Goal: Task Accomplishment & Management: Complete application form

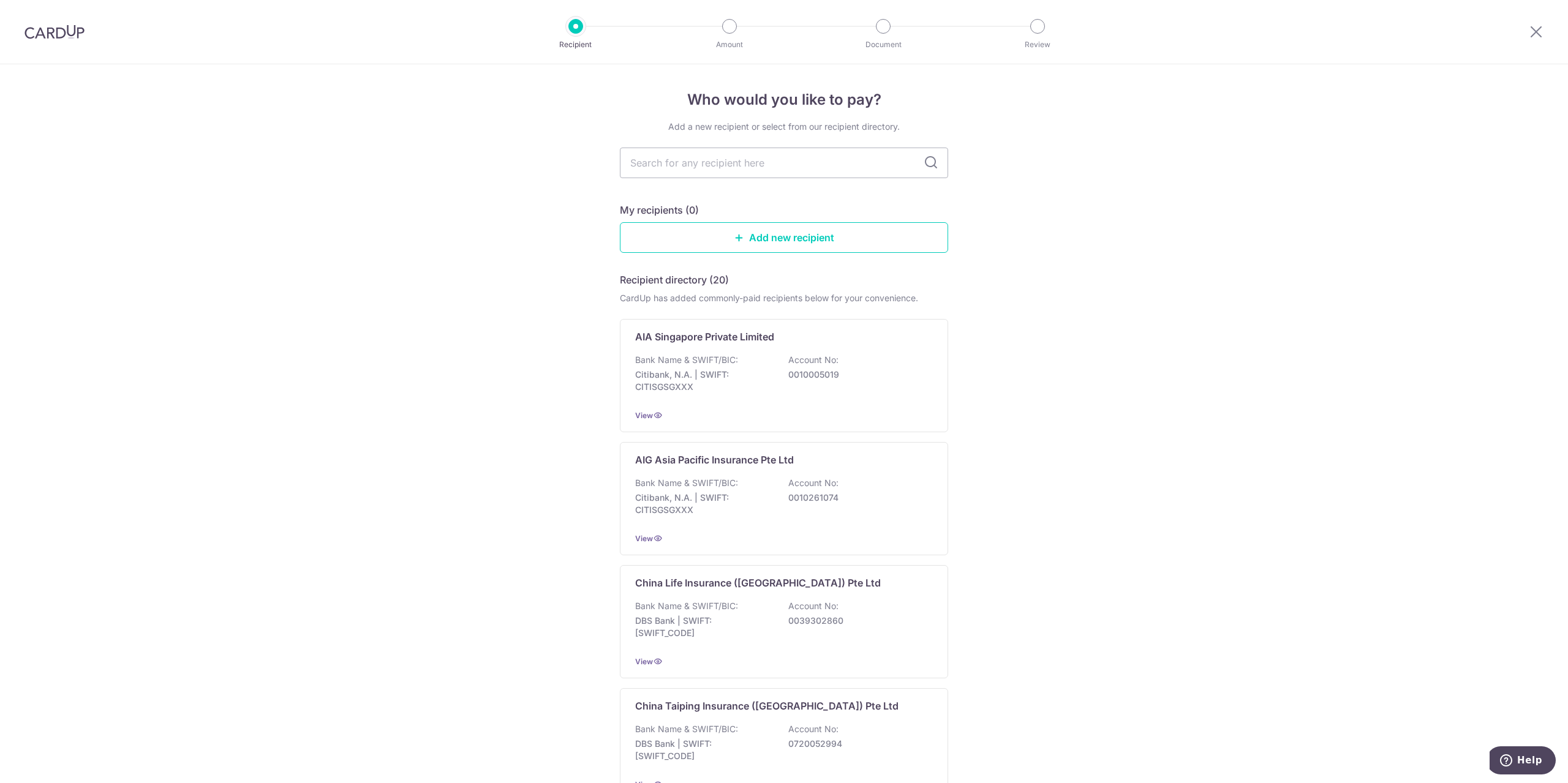
click at [765, 154] on input "text" at bounding box center [784, 163] width 328 height 31
type input "hsb"
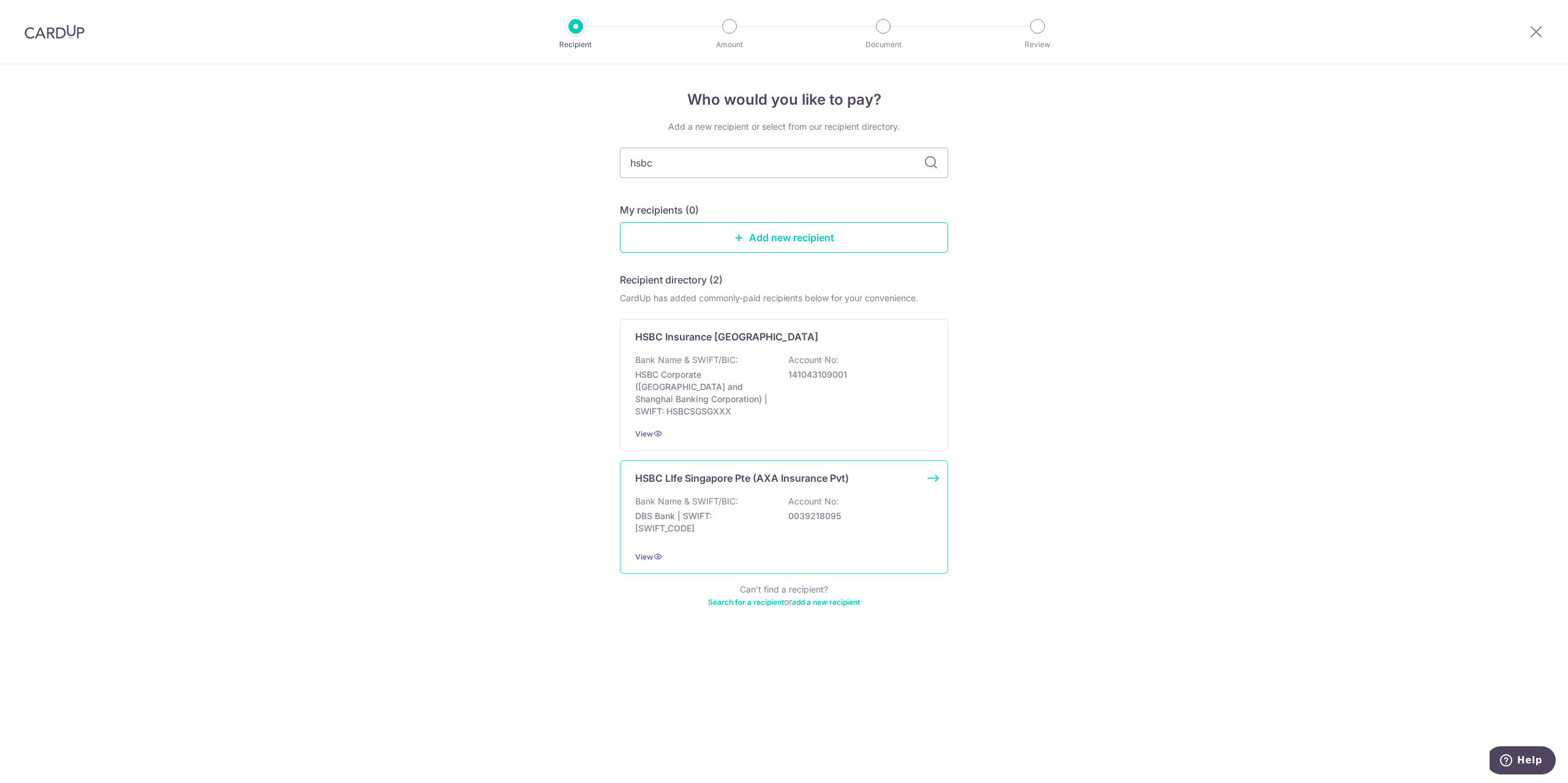
click at [883, 513] on div "Bank Name & SWIFT/BIC: DBS Bank | SWIFT: DBSSSGSGXXX Account No: 0039218095" at bounding box center [784, 518] width 298 height 45
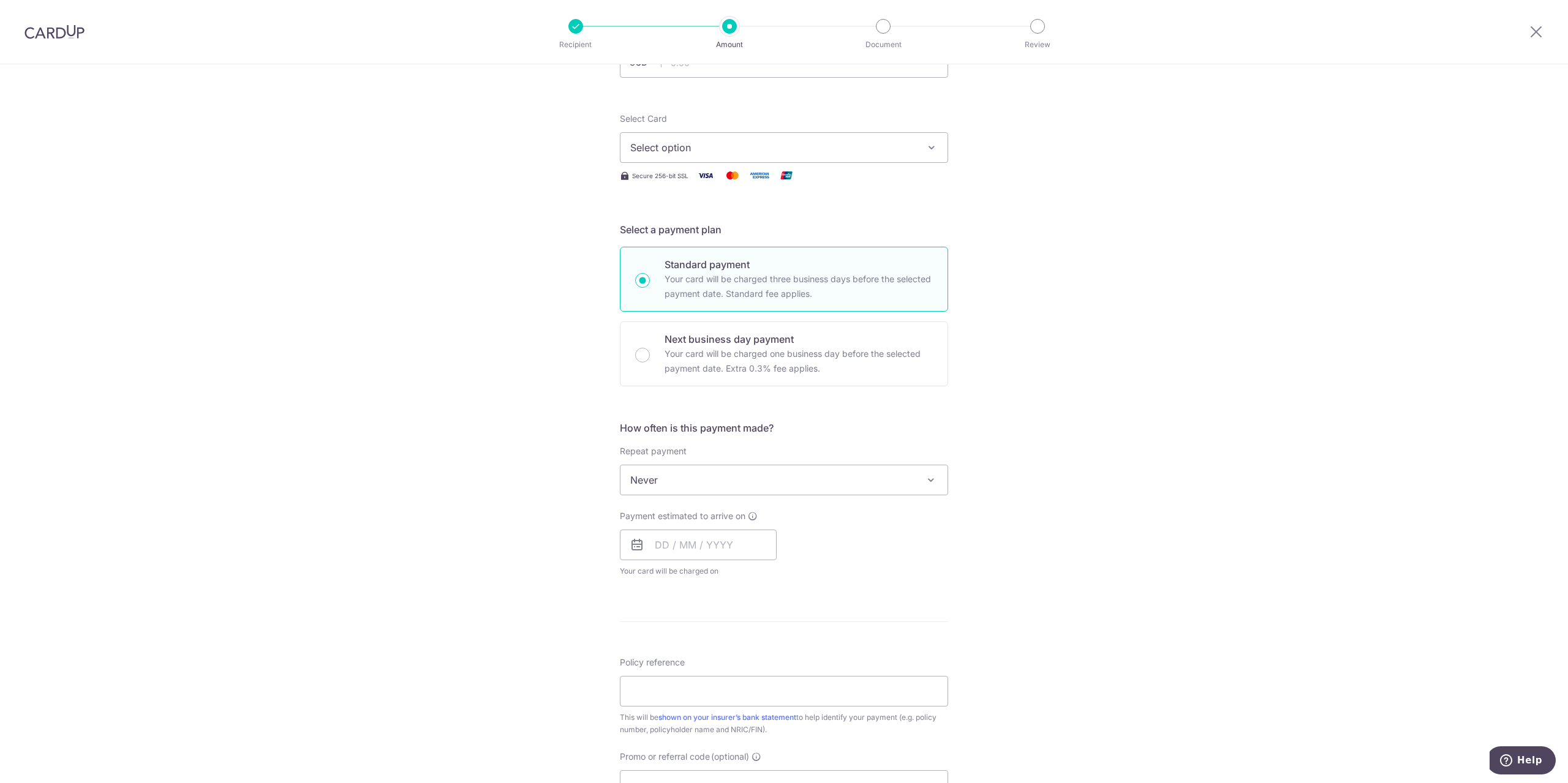
scroll to position [83, 0]
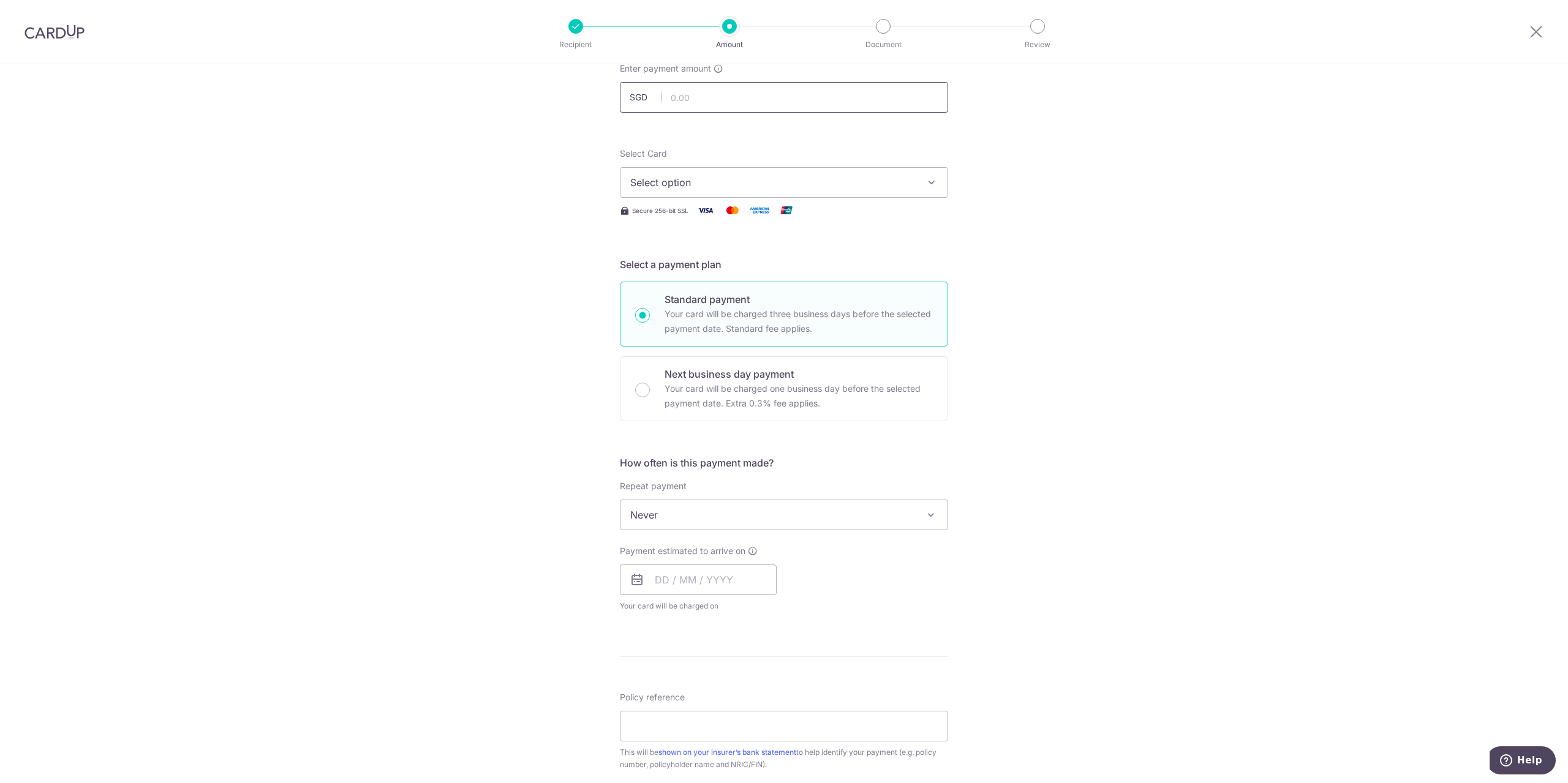
click at [688, 108] on input "text" at bounding box center [784, 97] width 328 height 31
type input "2,362.27"
click at [715, 176] on span "Select option" at bounding box center [773, 183] width 285 height 15
click at [774, 297] on span "**** 8488" at bounding box center [784, 299] width 307 height 15
click at [901, 521] on span "Never" at bounding box center [784, 515] width 327 height 30
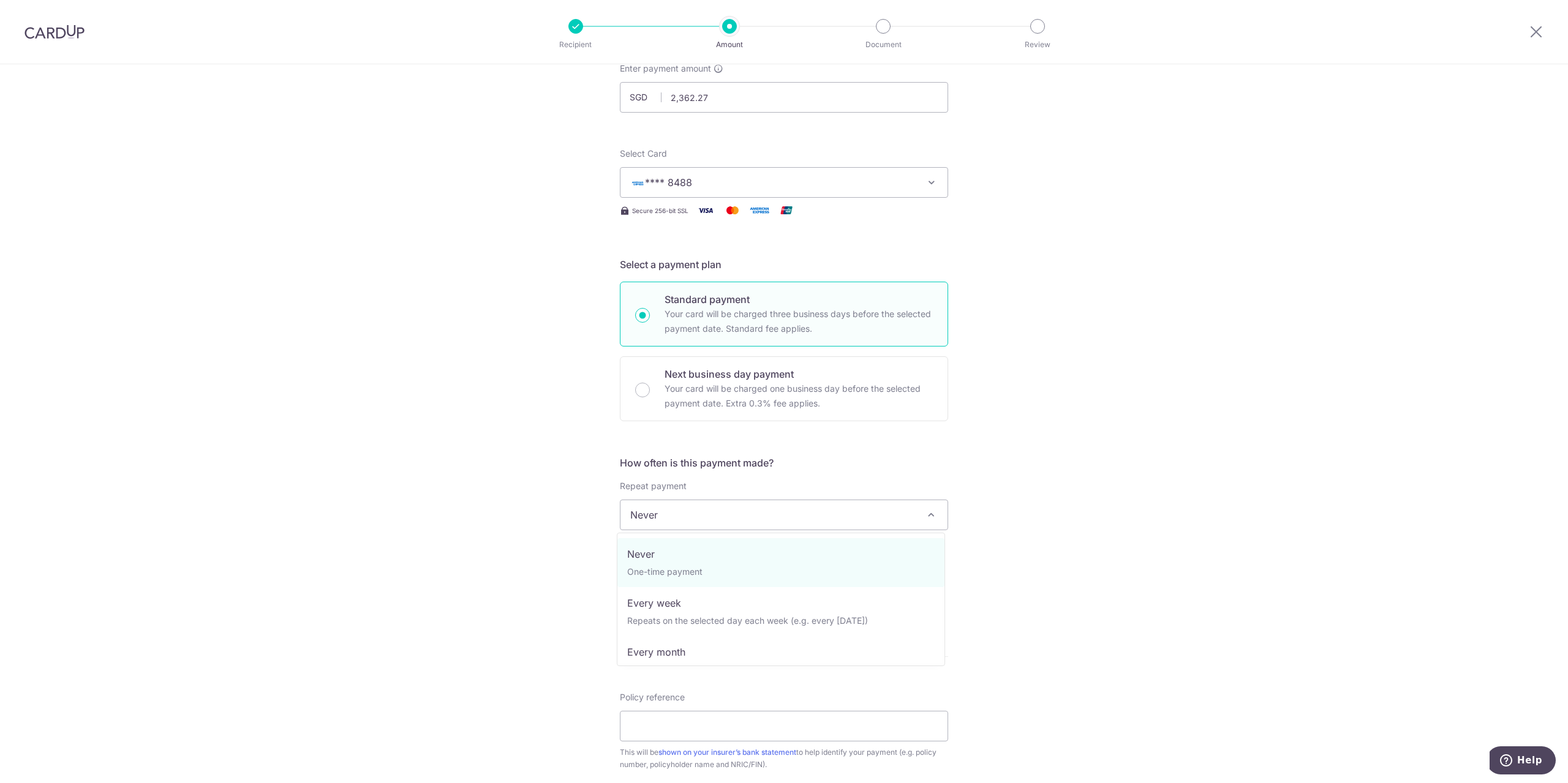
click at [1345, 494] on div "Tell us more about your payment Enter payment amount SGD 2,362.27 2362.27 Selec…" at bounding box center [784, 535] width 1568 height 1108
click at [817, 510] on span "Never" at bounding box center [784, 515] width 327 height 30
click at [807, 515] on span "Every year" at bounding box center [784, 515] width 327 height 30
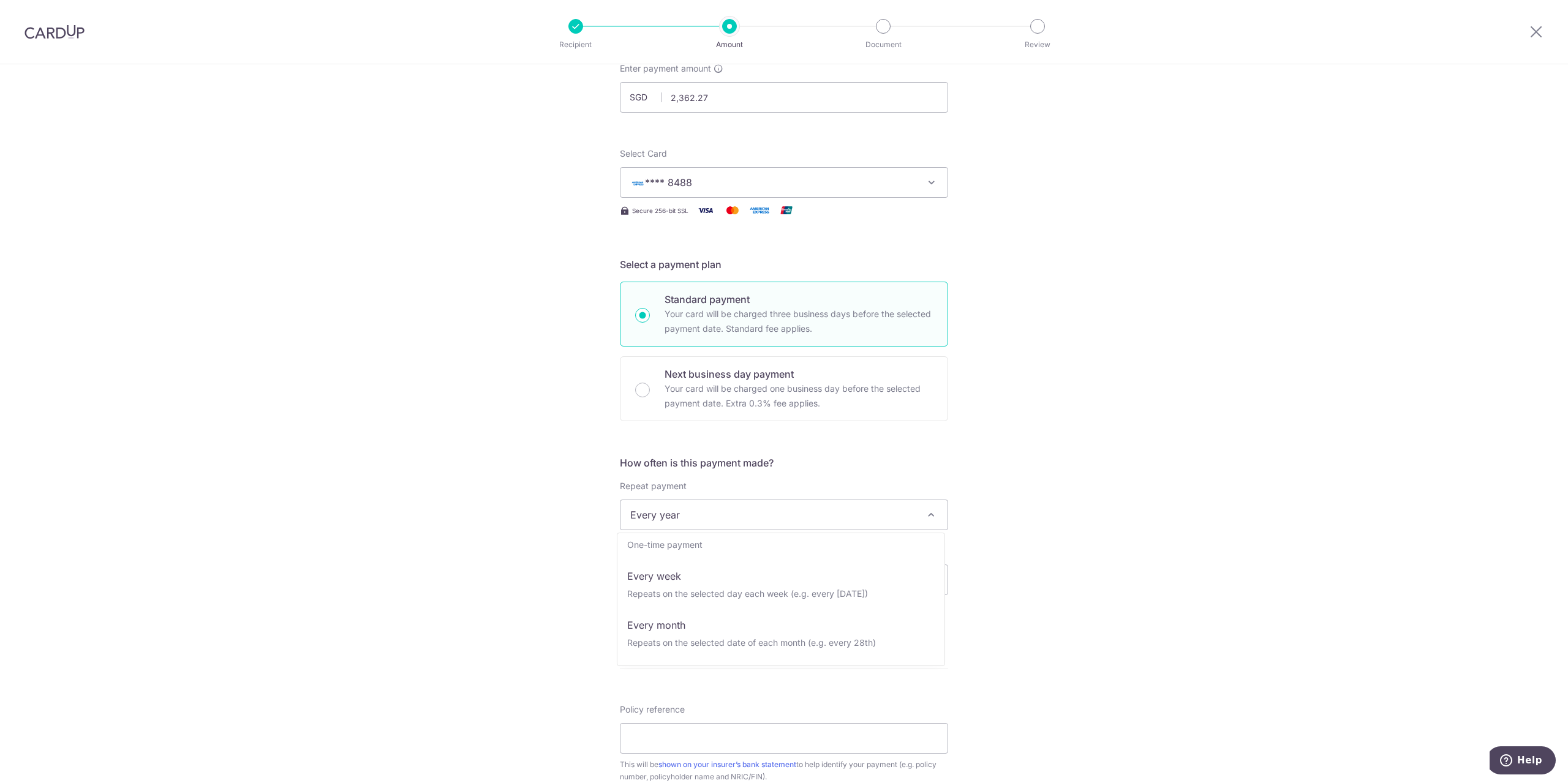
scroll to position [0, 0]
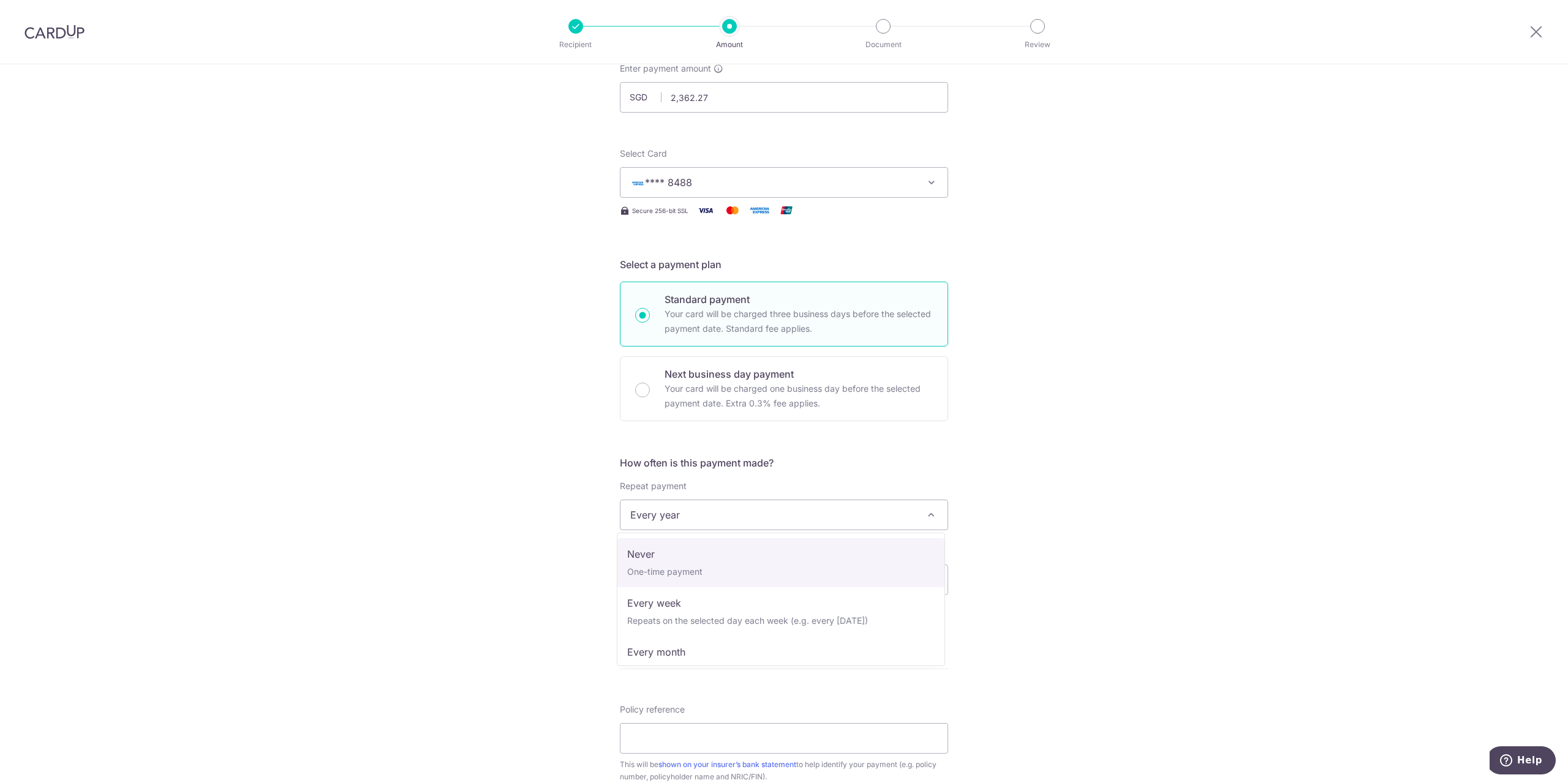
select select "1"
click at [690, 582] on input "text" at bounding box center [698, 580] width 157 height 31
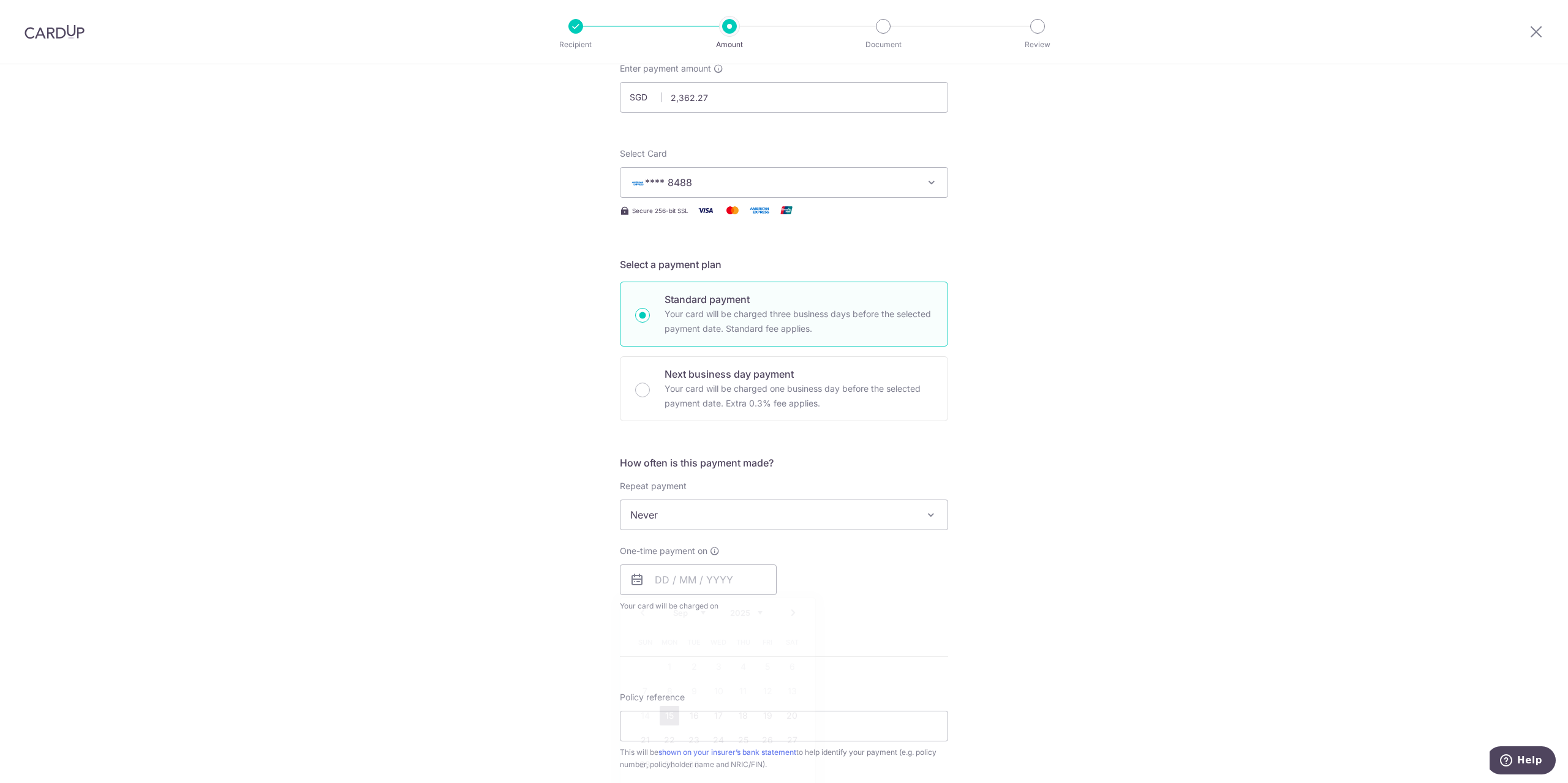
click at [991, 566] on div "Tell us more about your payment Enter payment amount SGD 2,362.27 2362.27 Selec…" at bounding box center [784, 535] width 1568 height 1108
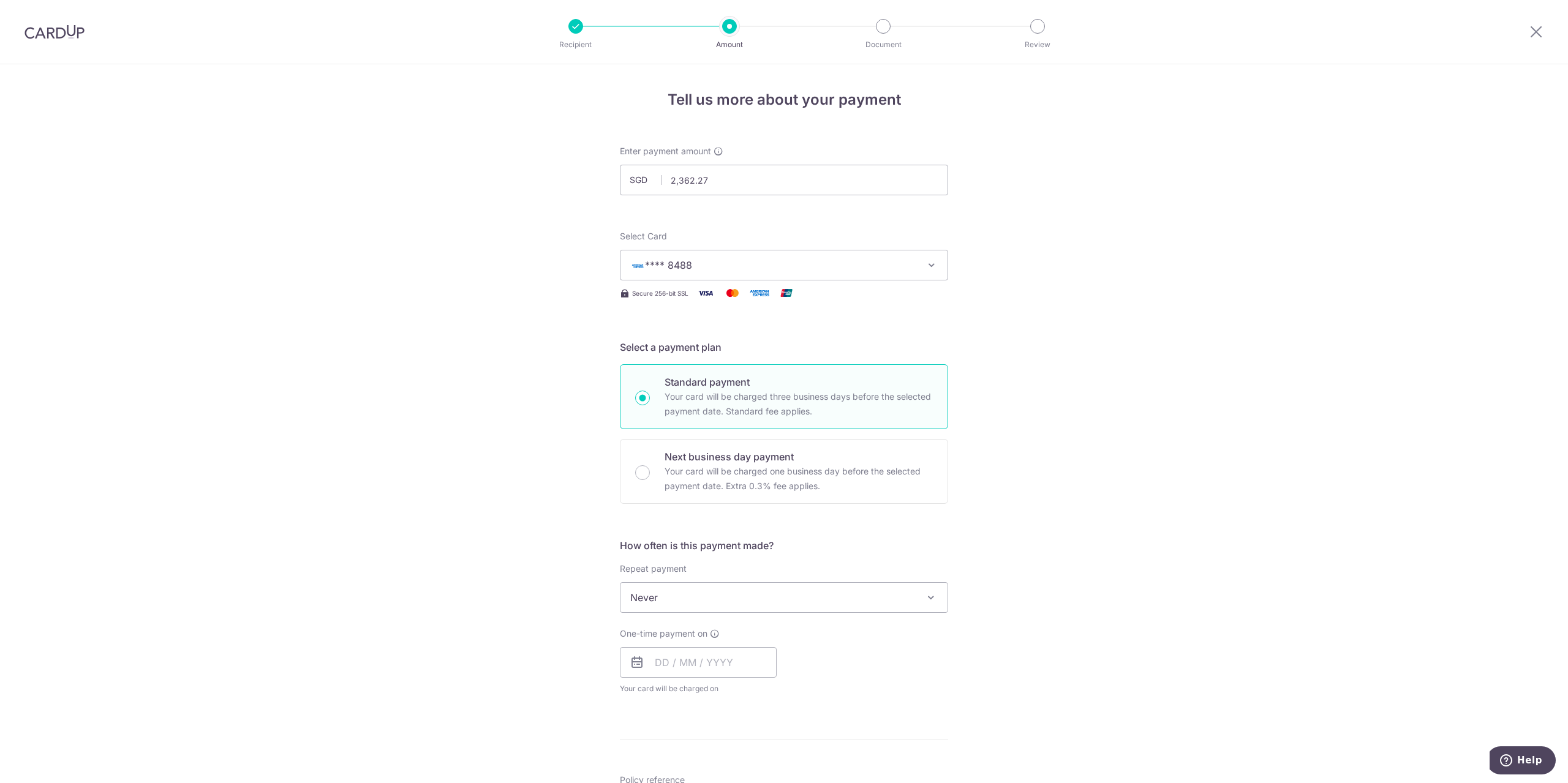
click at [933, 269] on icon "button" at bounding box center [932, 265] width 12 height 12
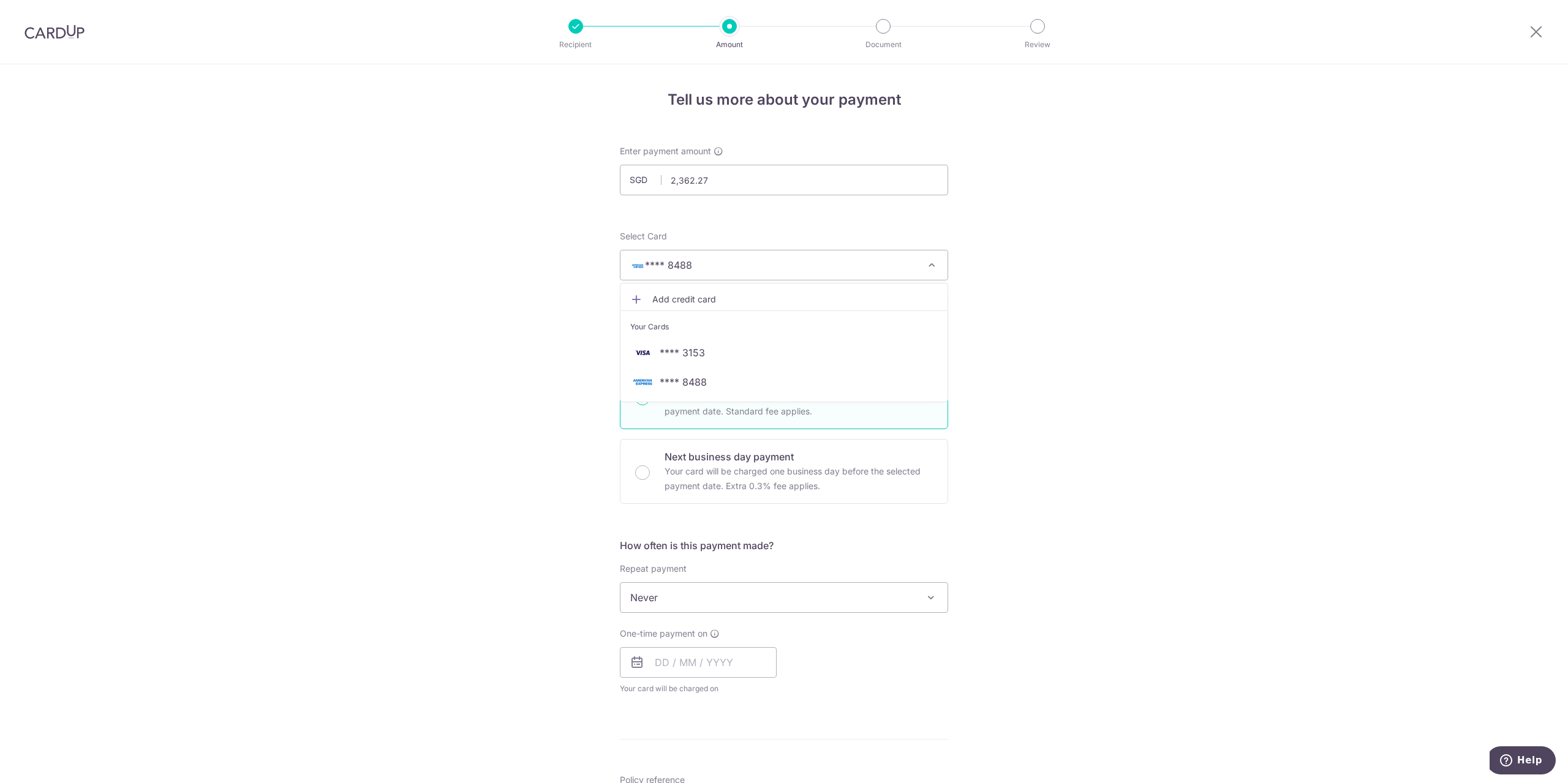
click at [820, 300] on span "Add credit card" at bounding box center [795, 299] width 285 height 12
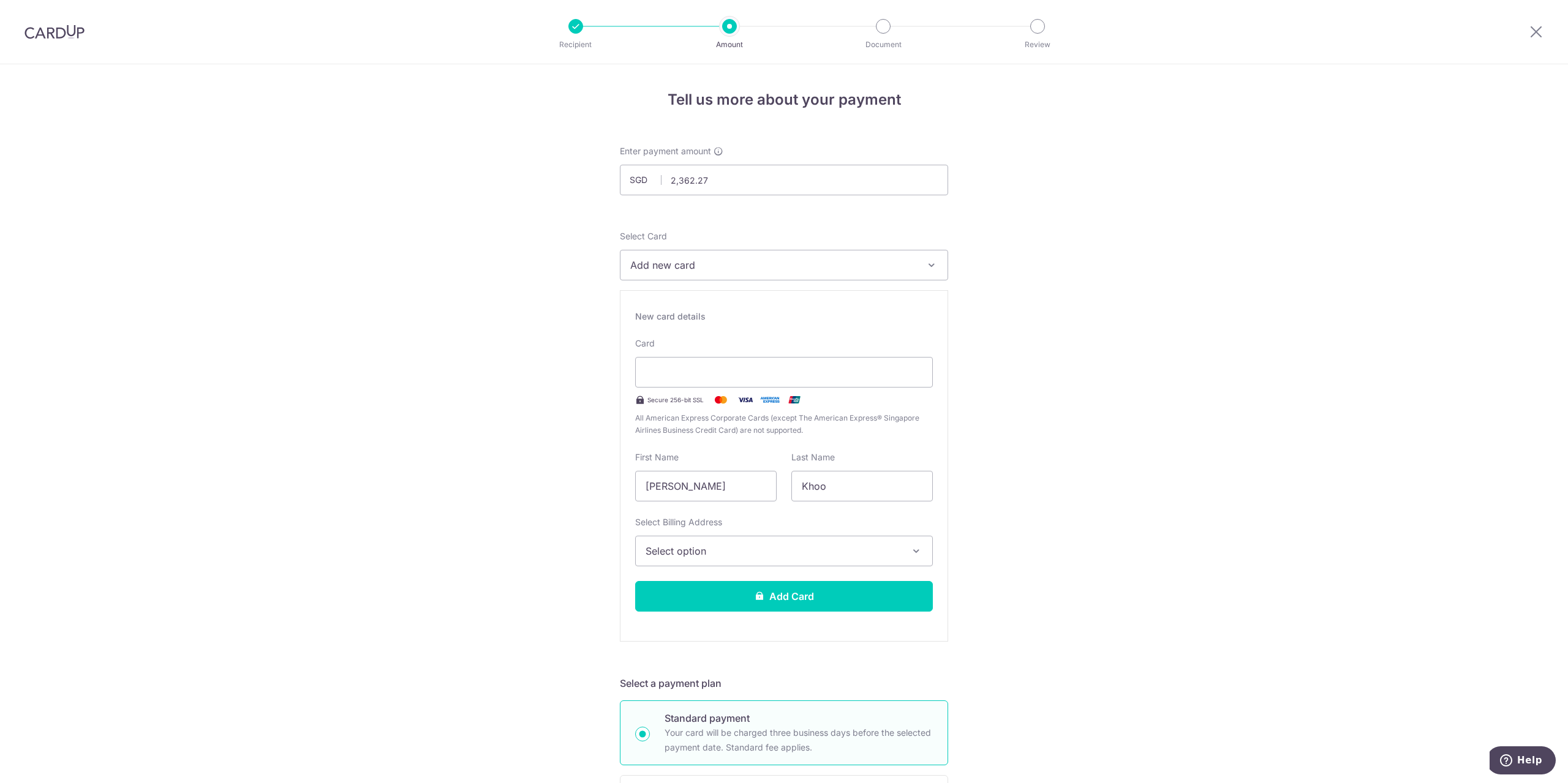
click at [915, 270] on button "Add new card" at bounding box center [784, 265] width 328 height 31
click at [659, 357] on span "**** 3153" at bounding box center [682, 353] width 45 height 15
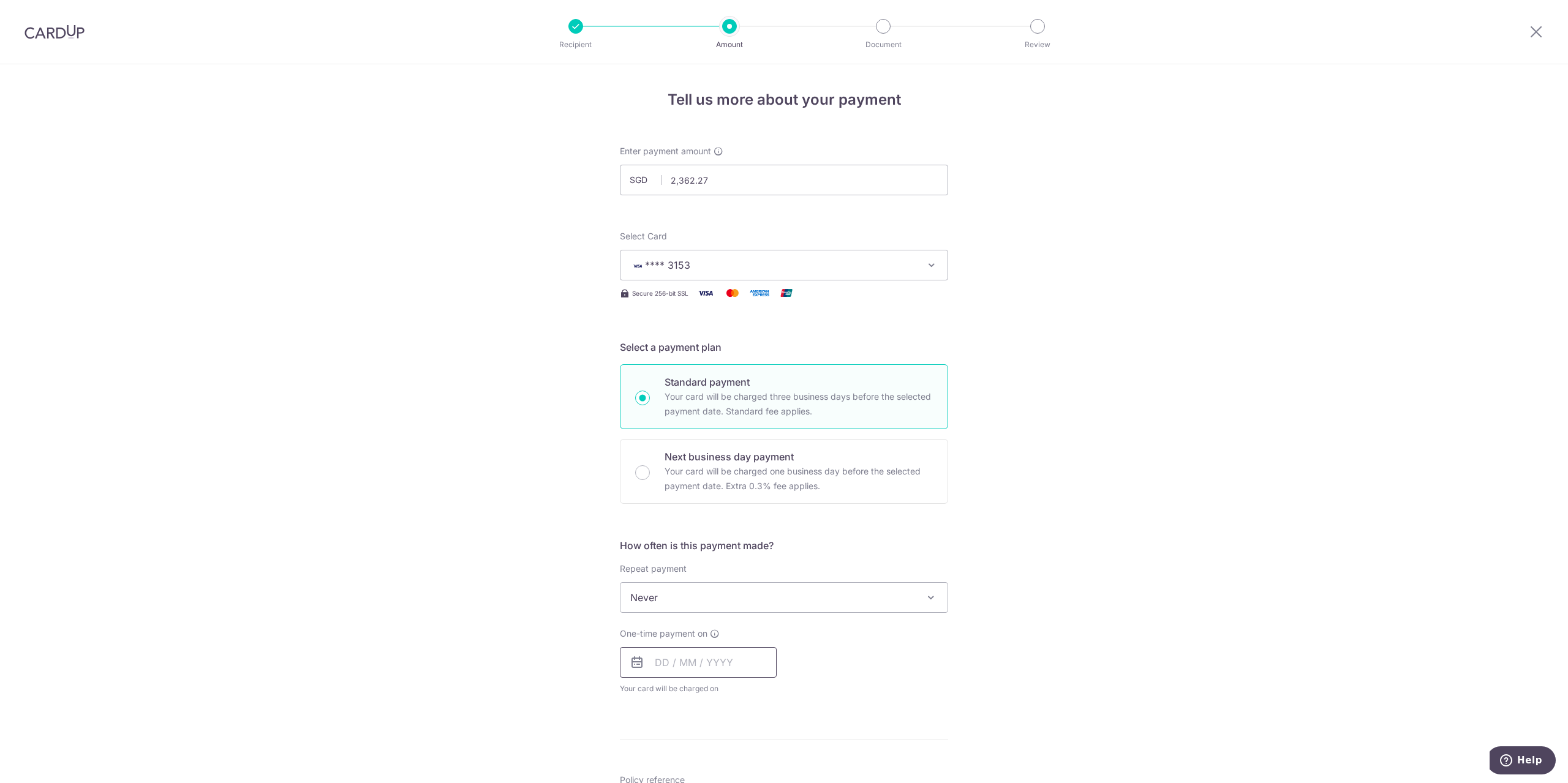
click at [719, 663] on input "text" at bounding box center [698, 663] width 157 height 31
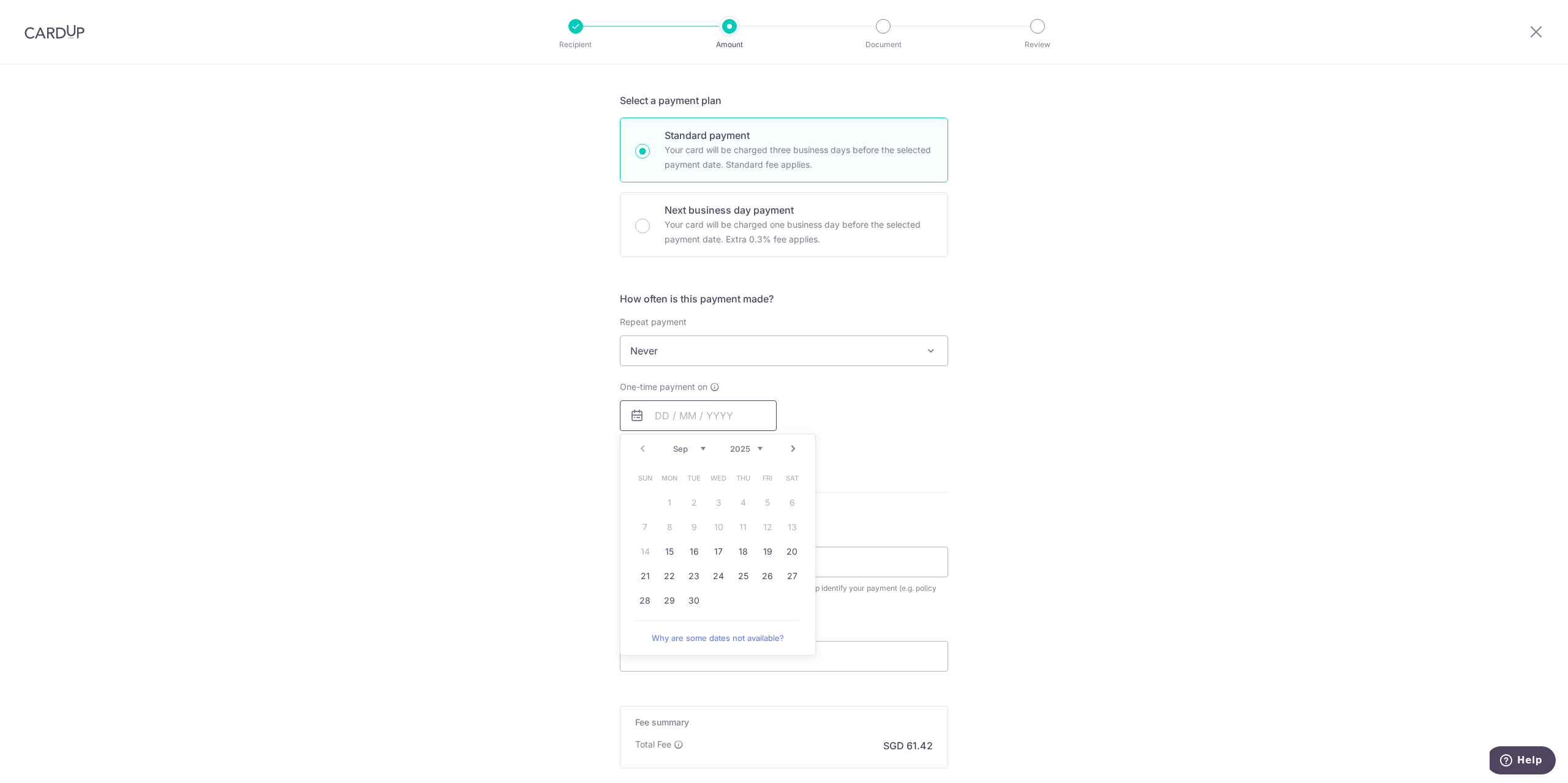
scroll to position [245, 0]
click at [659, 557] on link "15" at bounding box center [669, 553] width 20 height 20
type input "[DATE]"
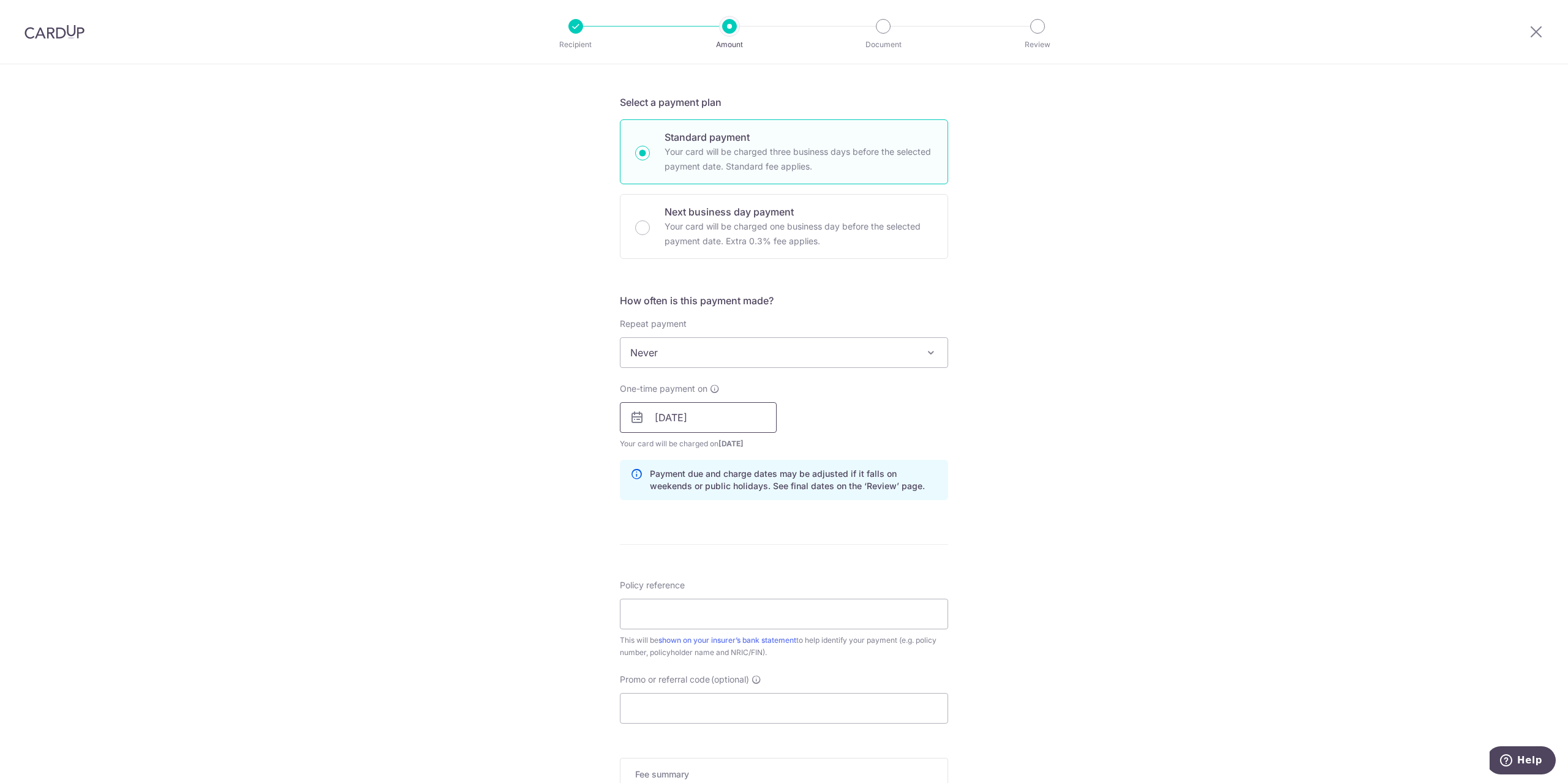
click at [715, 413] on input "[DATE]" at bounding box center [698, 418] width 157 height 31
click at [1154, 453] on div "Tell us more about your payment Enter payment amount SGD 2,362.27 2362.27 Selec…" at bounding box center [784, 398] width 1568 height 1158
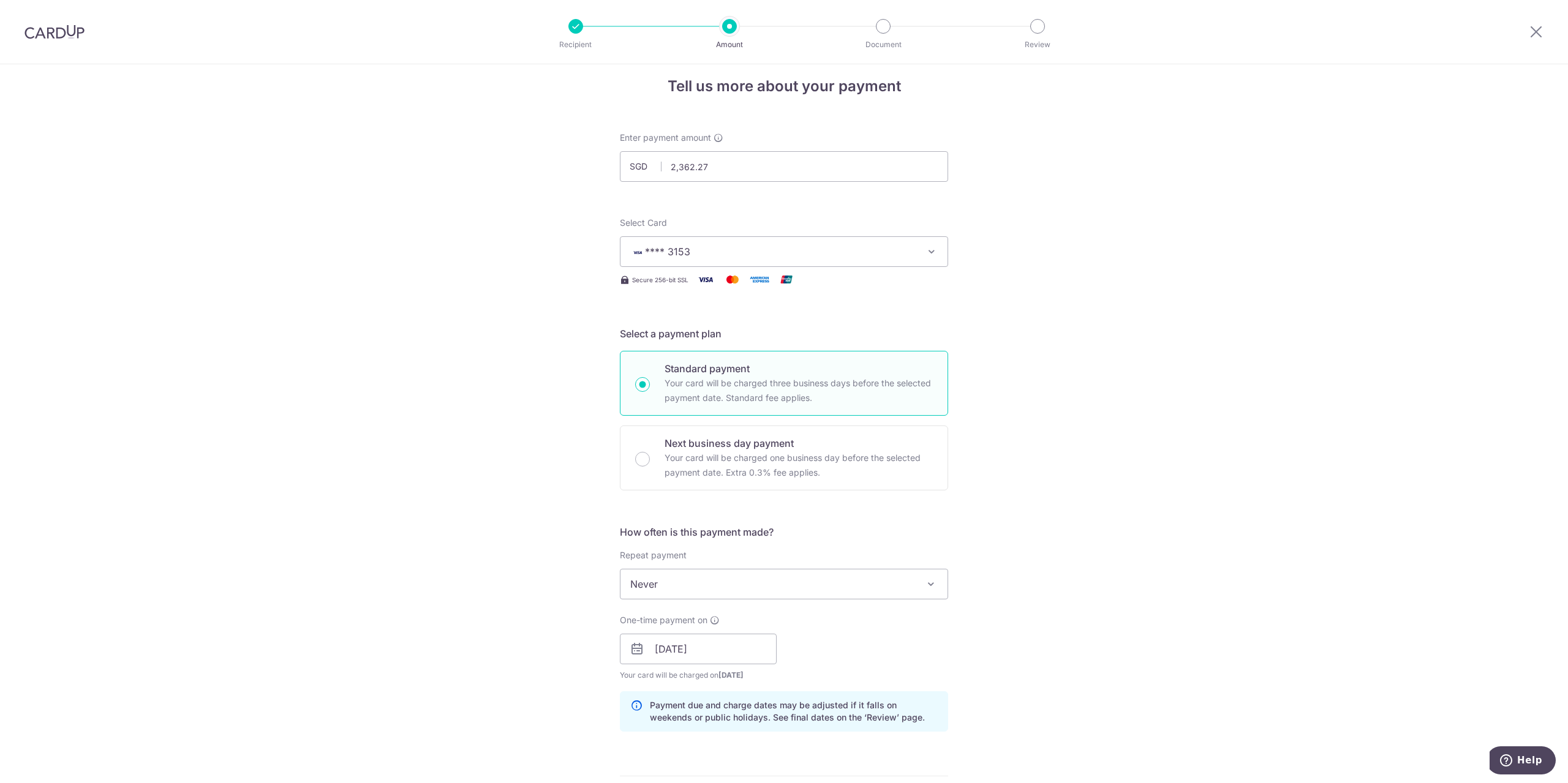
scroll to position [0, 0]
